Goal: Information Seeking & Learning: Understand process/instructions

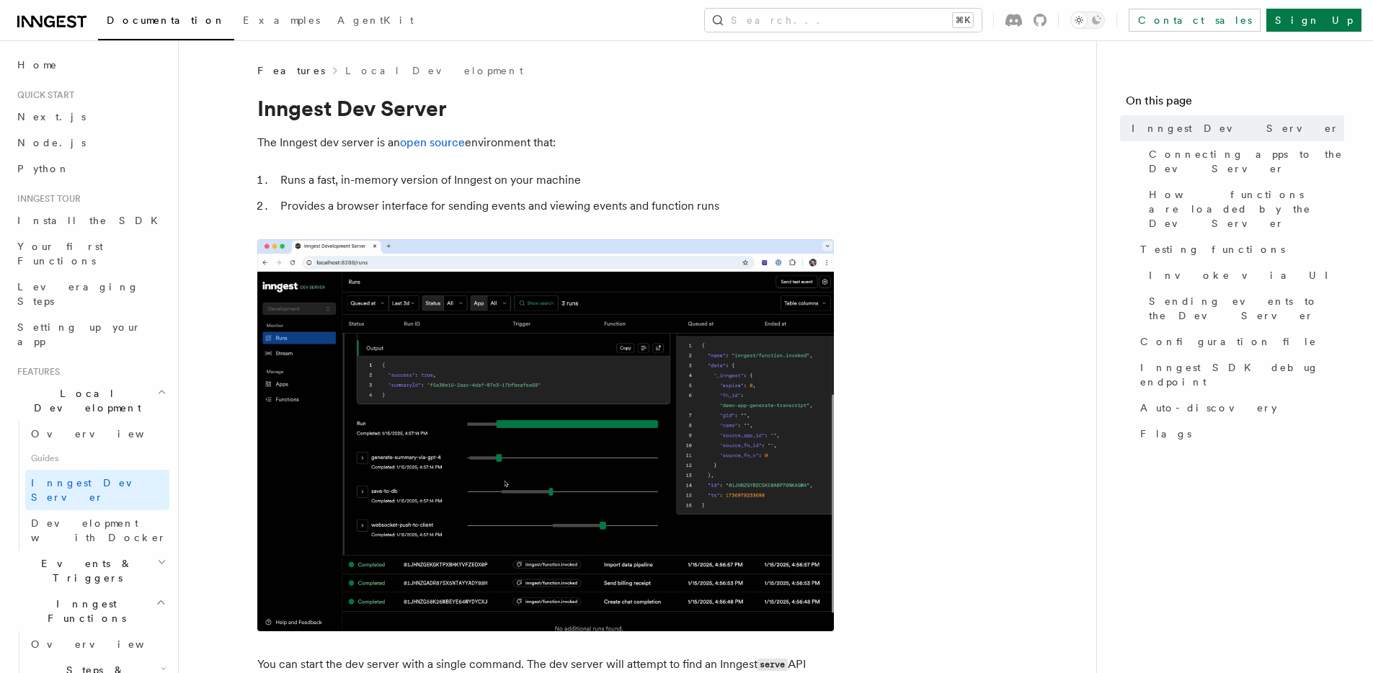
scroll to position [765, 0]
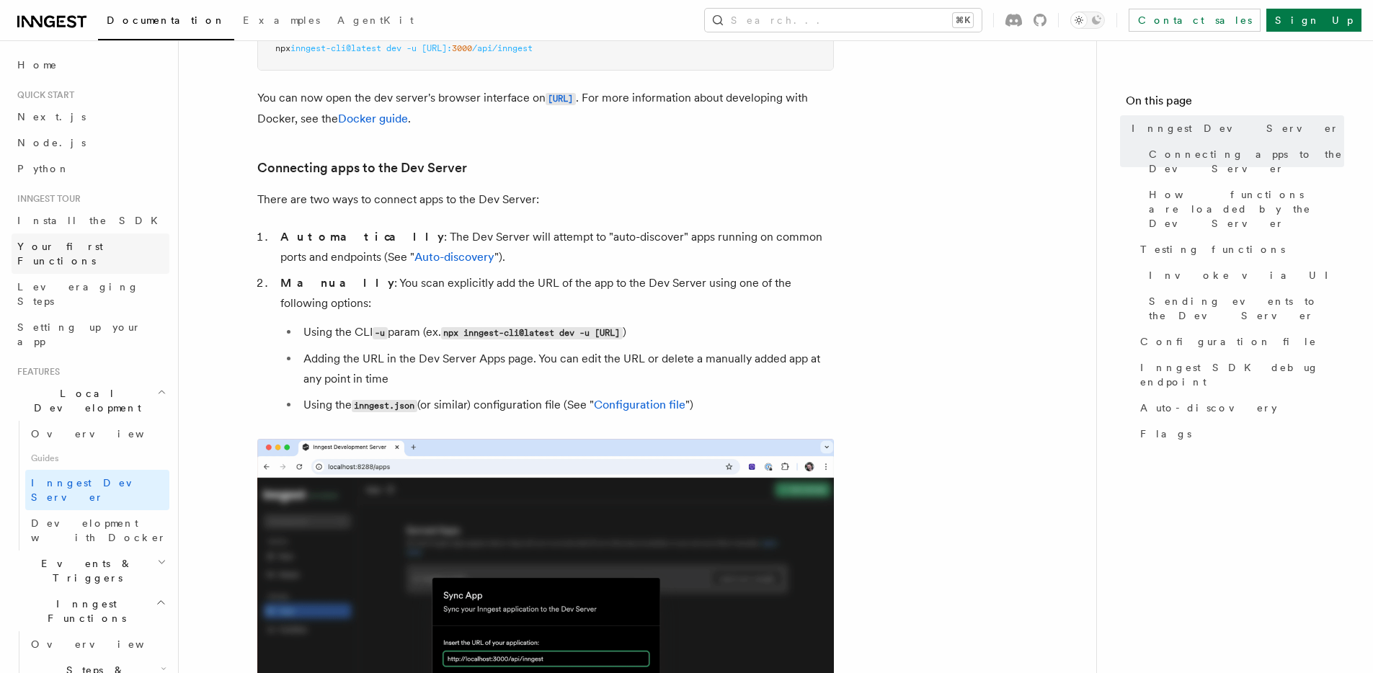
click at [103, 245] on span "Your first Functions" at bounding box center [60, 254] width 86 height 26
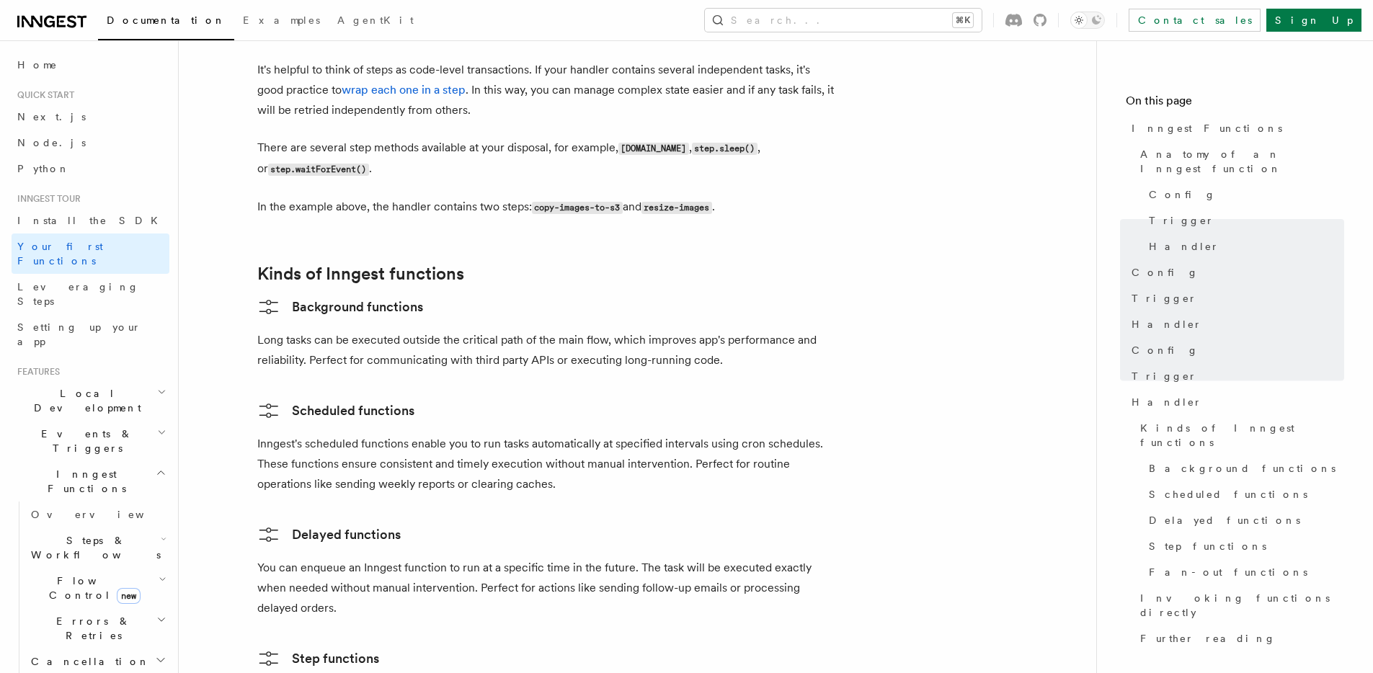
scroll to position [2334, 0]
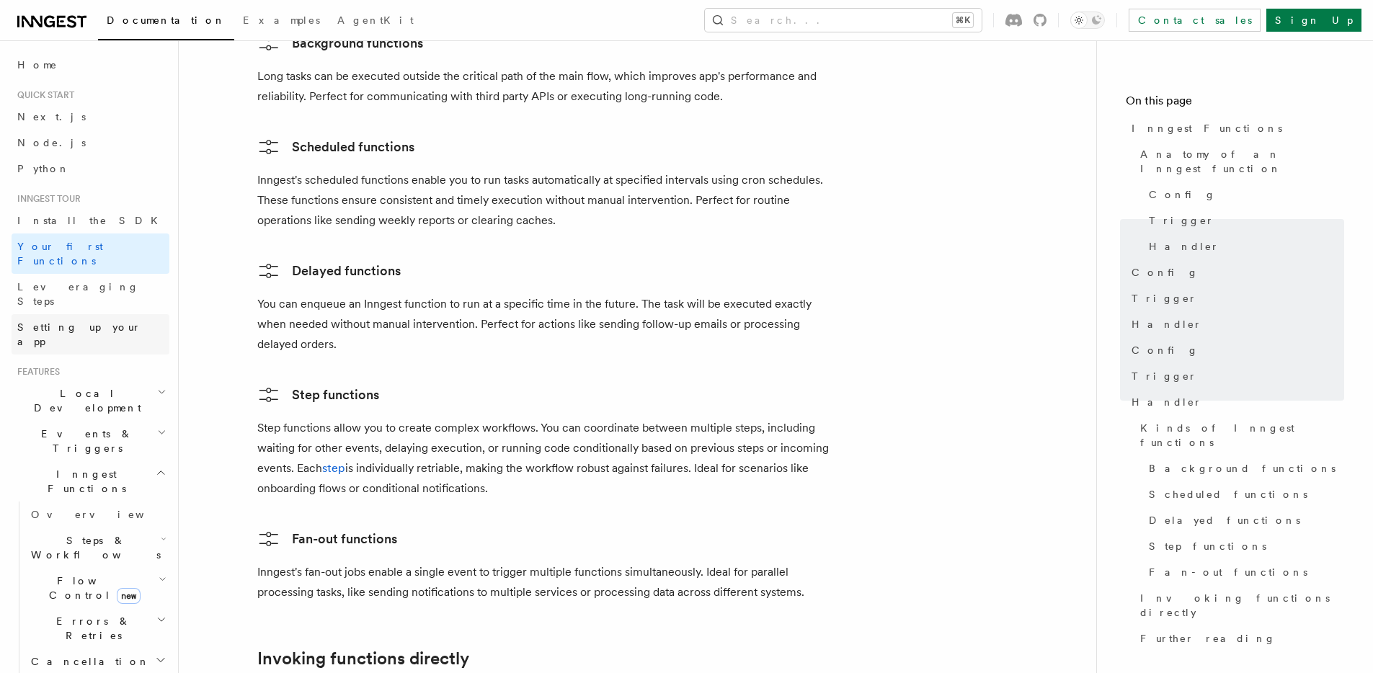
click at [69, 321] on span "Setting up your app" at bounding box center [79, 334] width 124 height 26
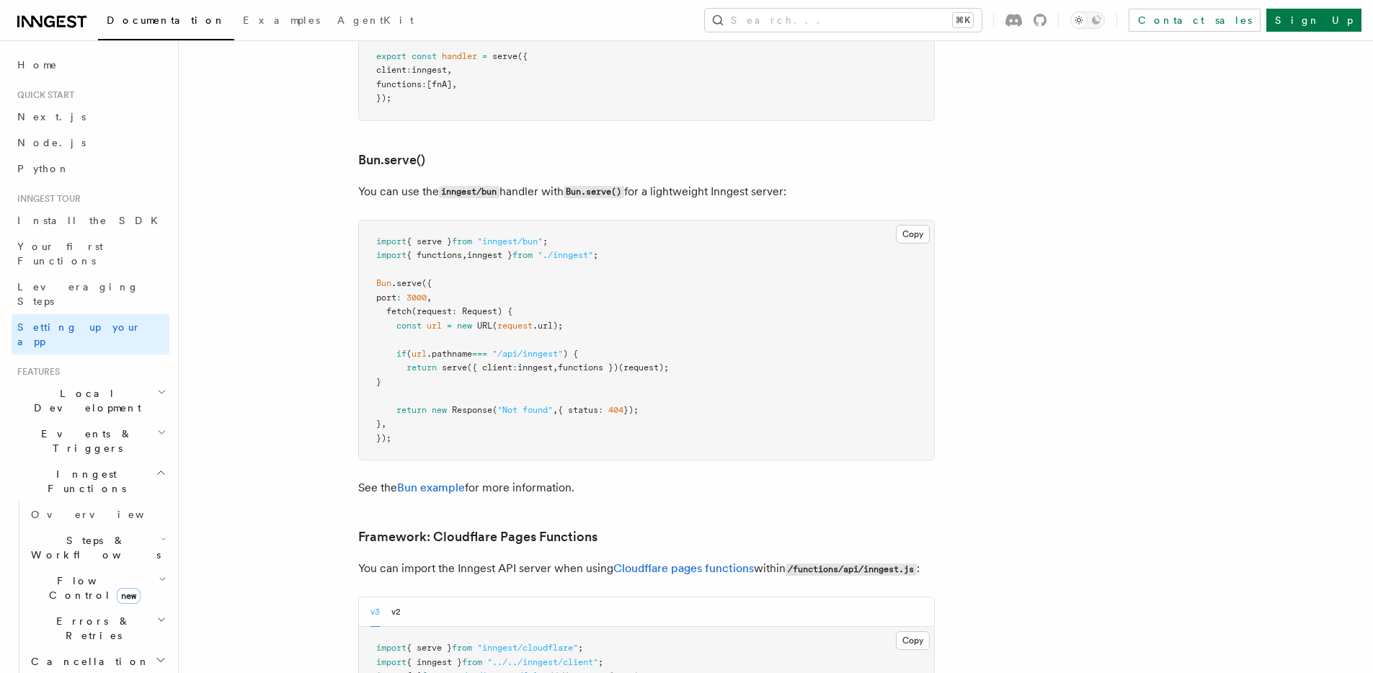
scroll to position [2140, 0]
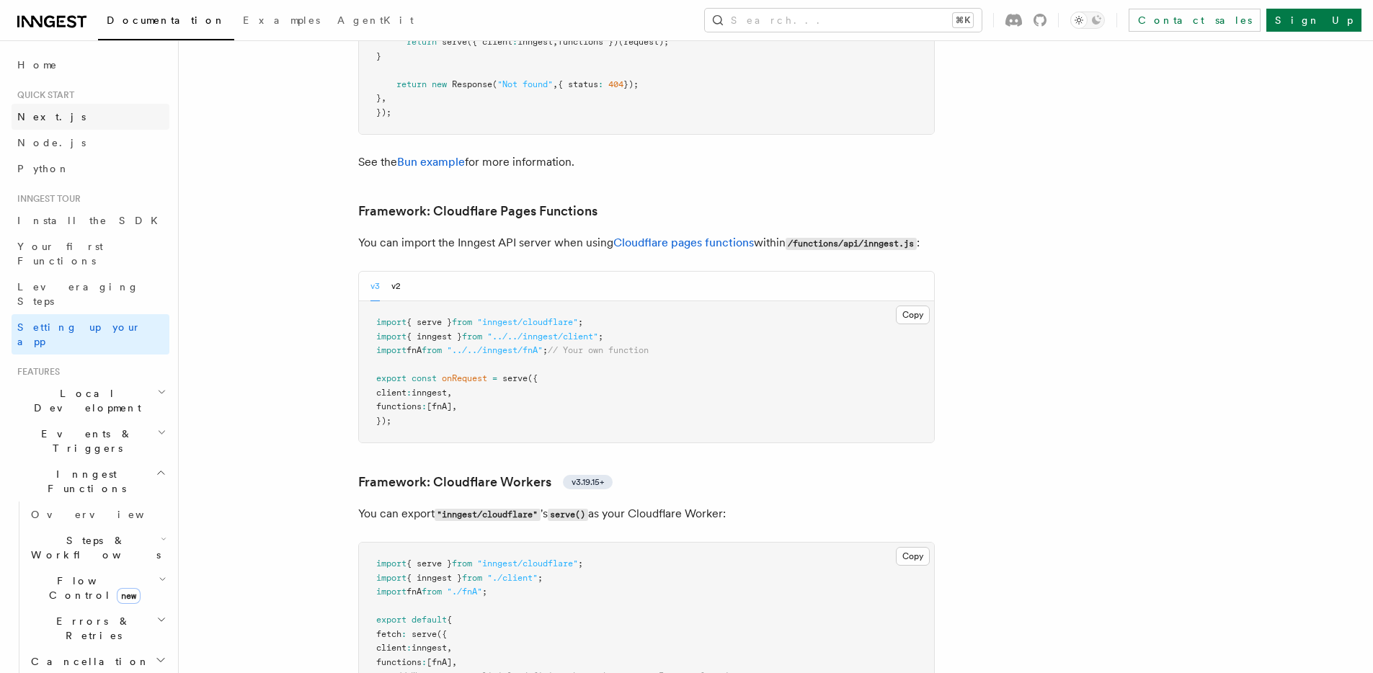
click at [30, 113] on span "Next.js" at bounding box center [51, 117] width 68 height 12
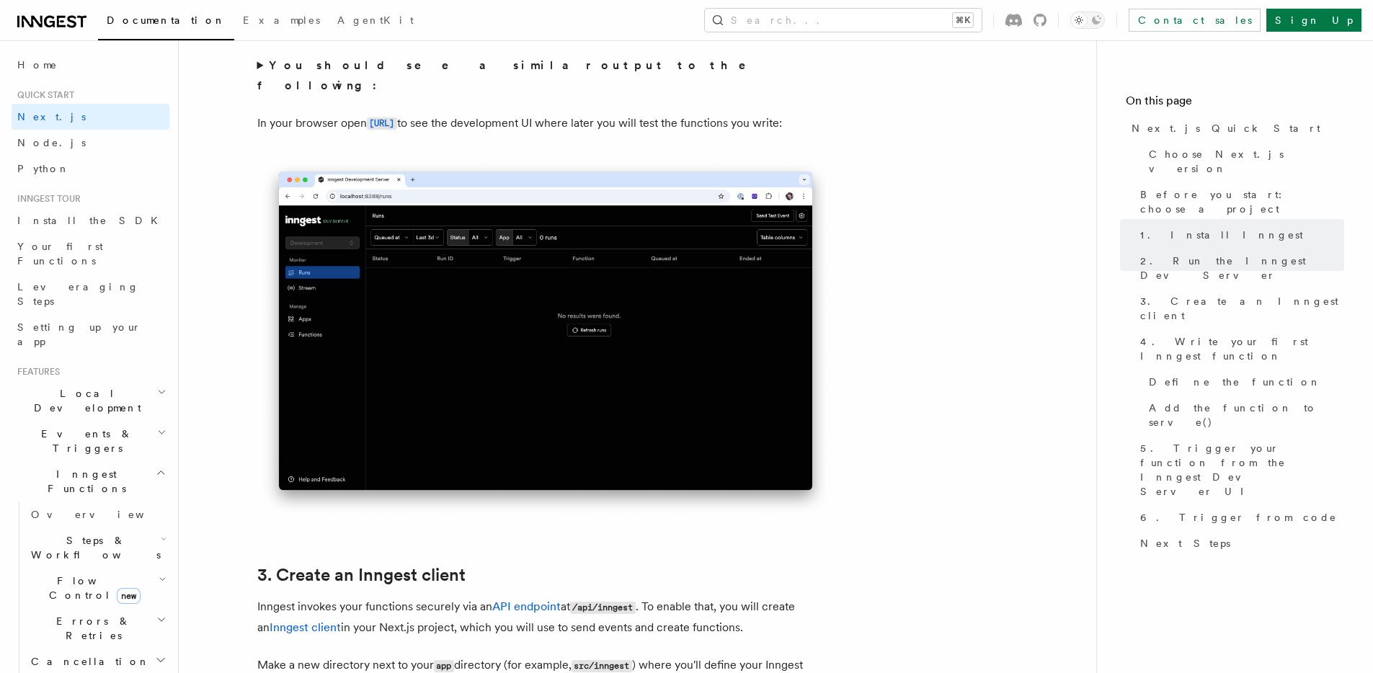
scroll to position [805, 0]
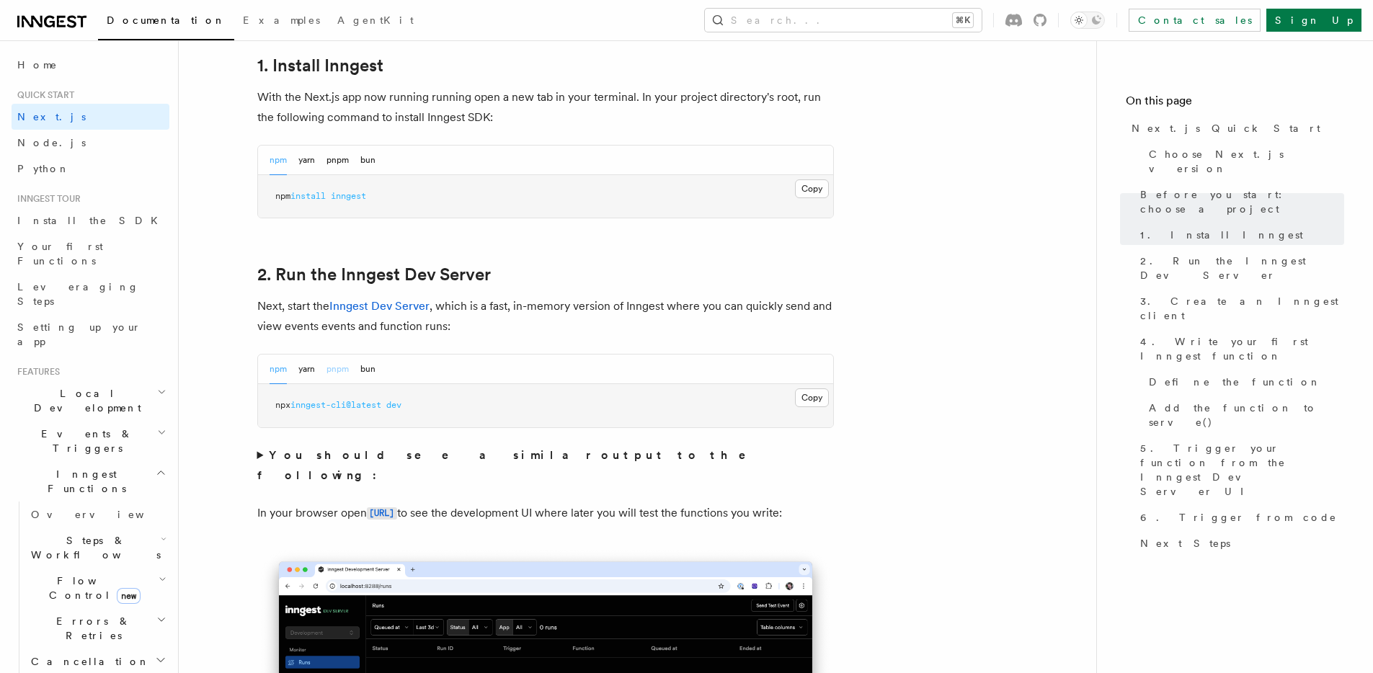
click at [337, 368] on button "pnpm" at bounding box center [337, 370] width 22 height 30
click at [822, 404] on button "Copy Copied" at bounding box center [812, 397] width 34 height 19
